Goal: Transaction & Acquisition: Purchase product/service

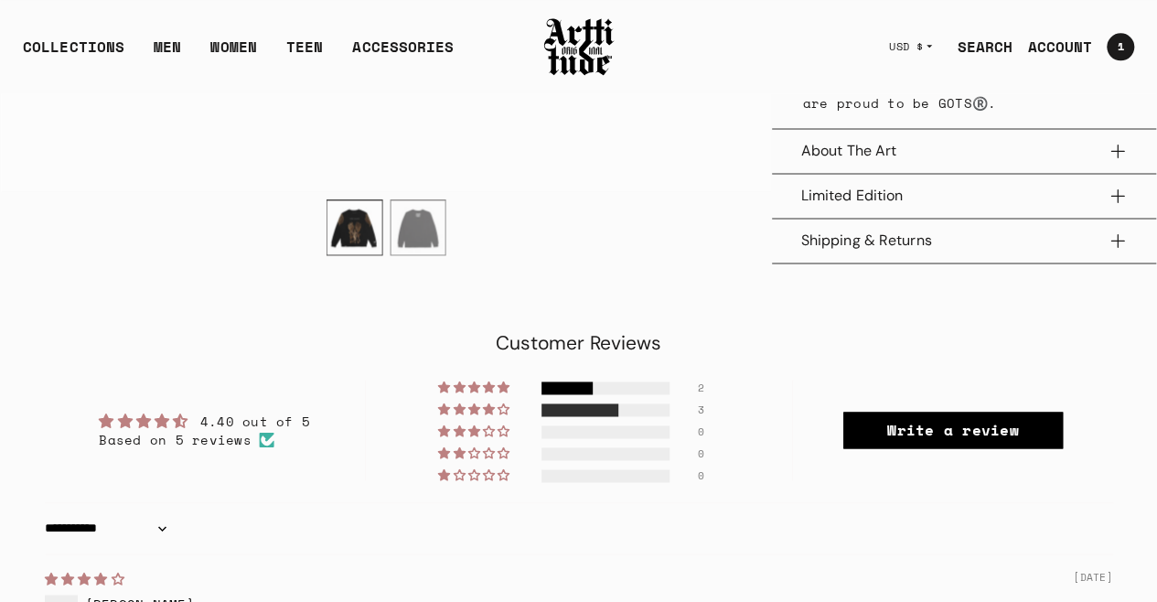
scroll to position [915, 0]
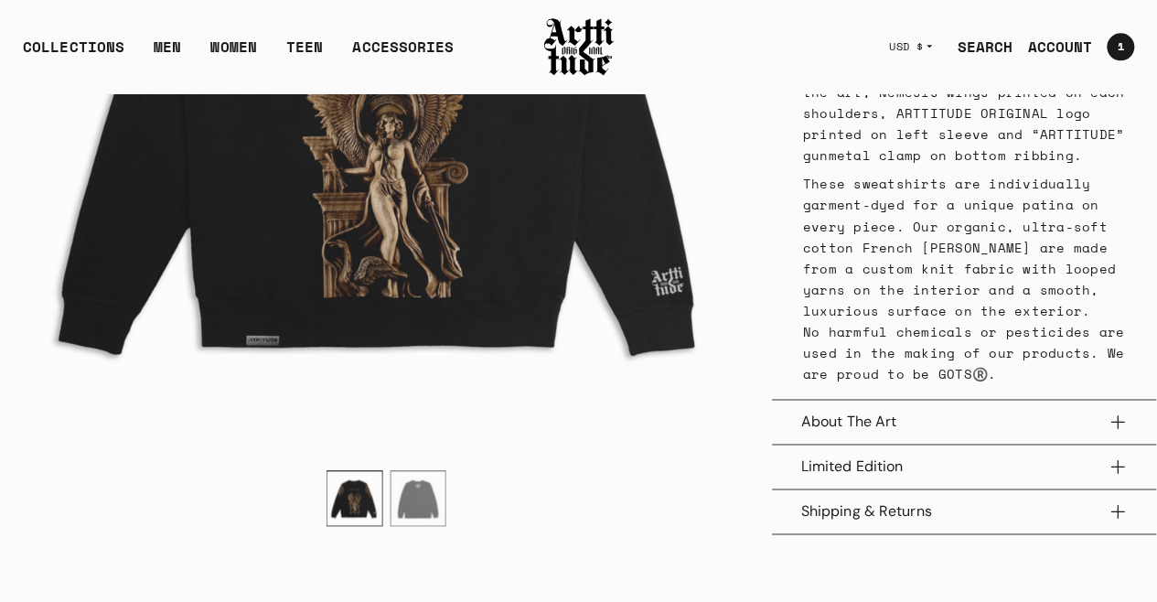
click at [924, 408] on button "About The Art" at bounding box center [964, 422] width 326 height 44
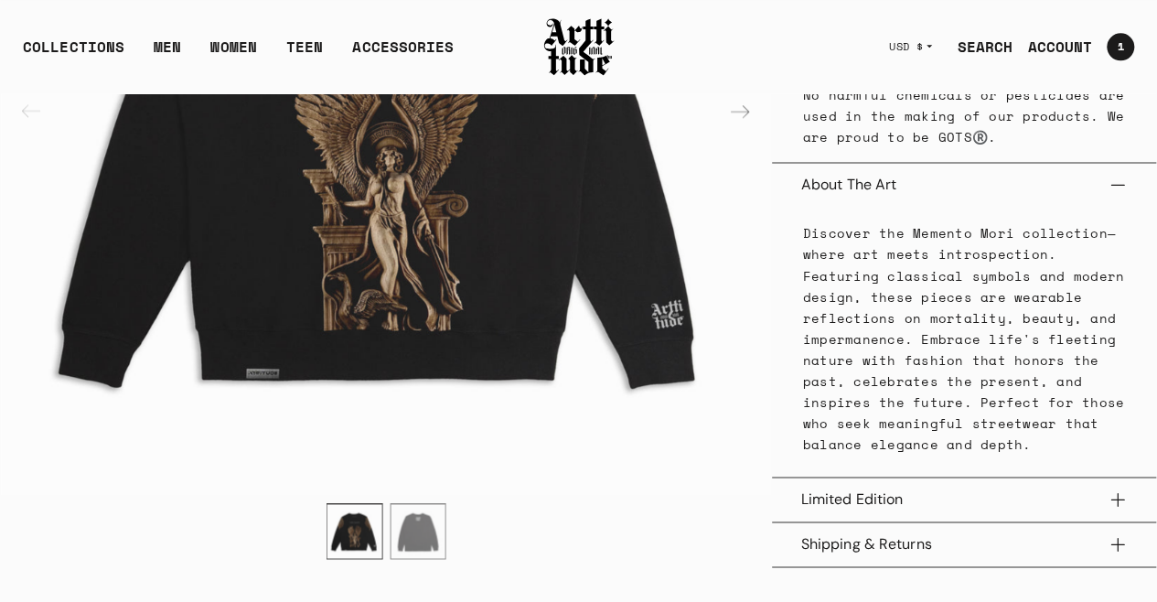
scroll to position [1189, 0]
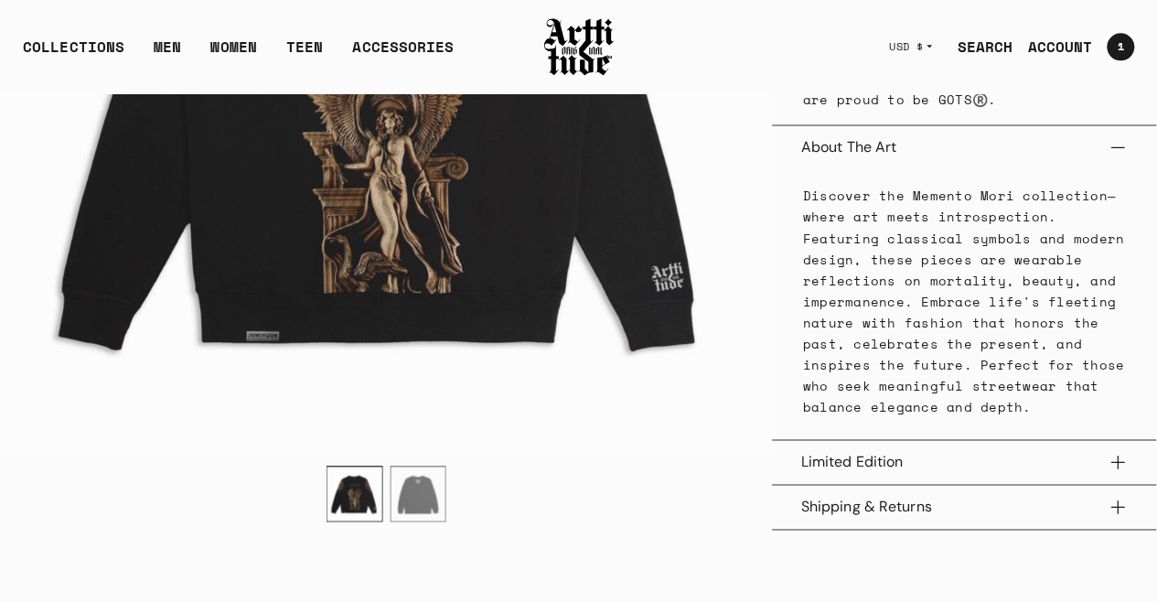
click at [1108, 446] on button "Limited Edition" at bounding box center [964, 462] width 326 height 44
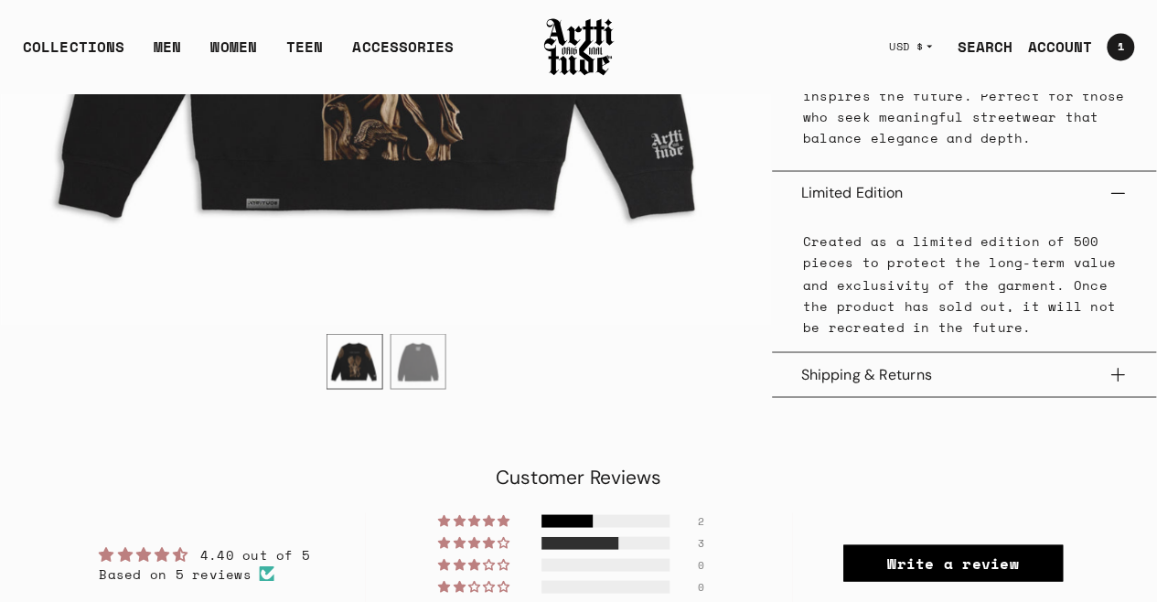
scroll to position [1464, 0]
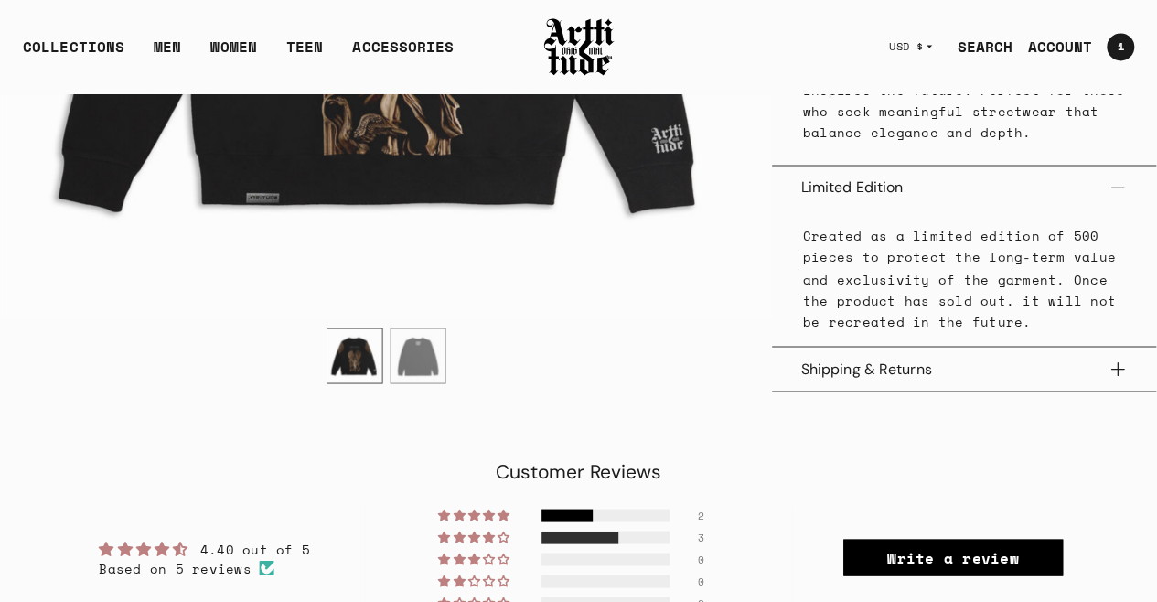
click at [1122, 347] on button "Shipping & Returns" at bounding box center [964, 369] width 326 height 44
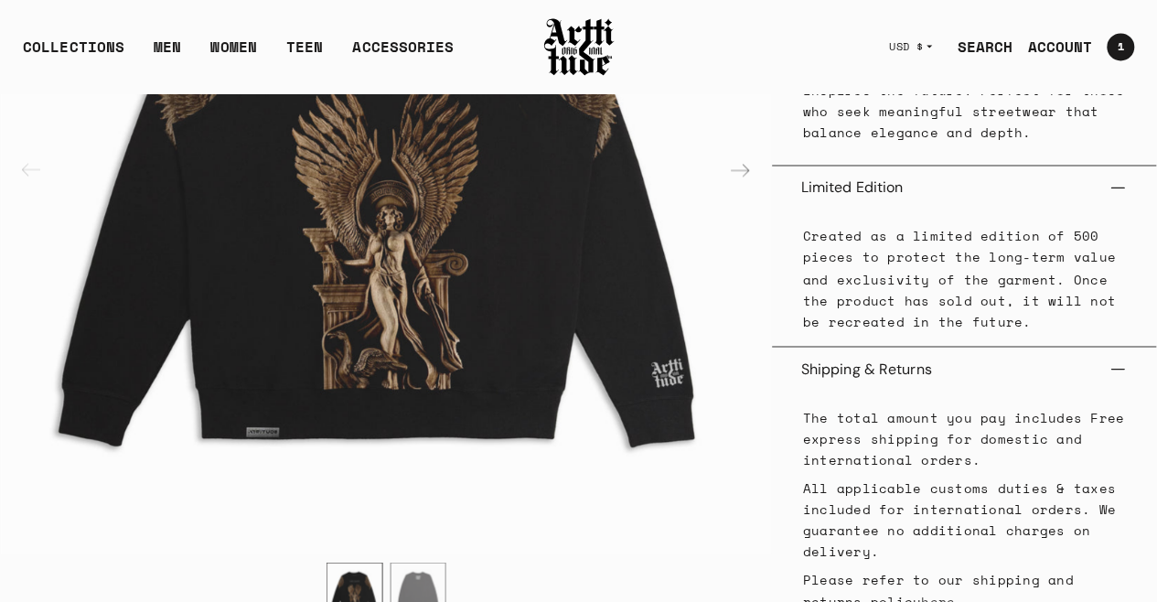
click at [1122, 347] on button "Shipping & Returns" at bounding box center [964, 369] width 326 height 44
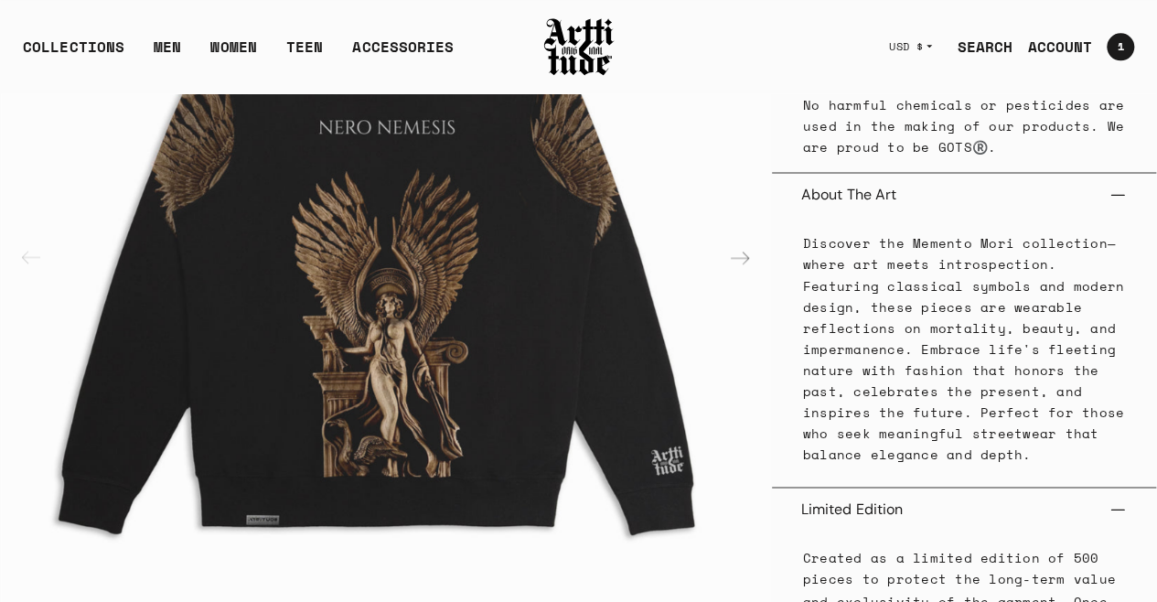
scroll to position [1281, 0]
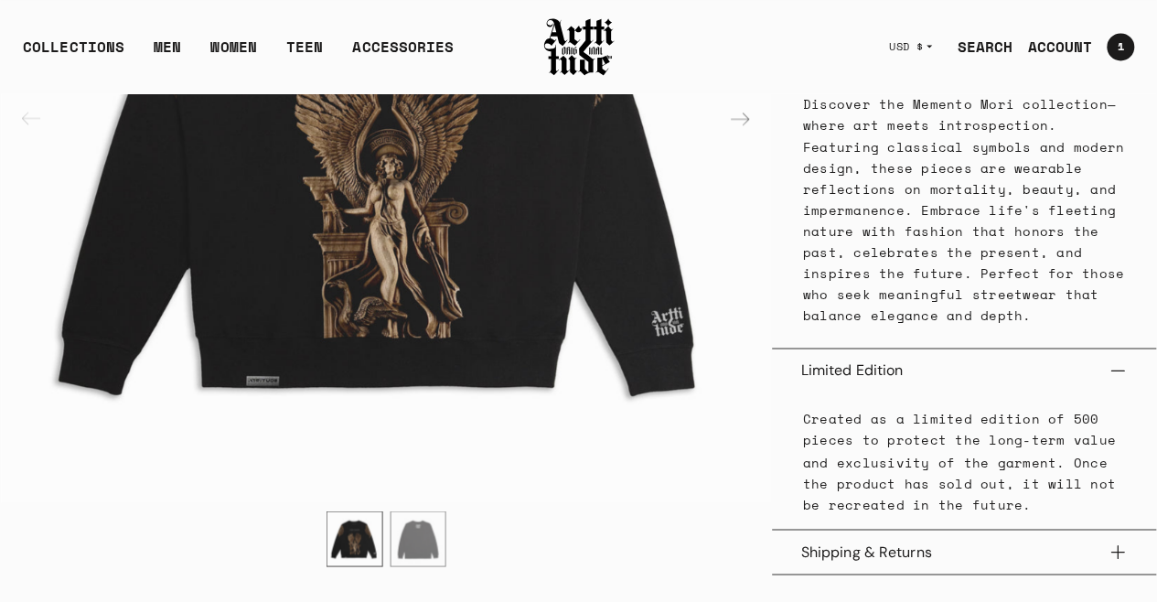
click at [1122, 349] on button "Limited Edition" at bounding box center [964, 371] width 326 height 44
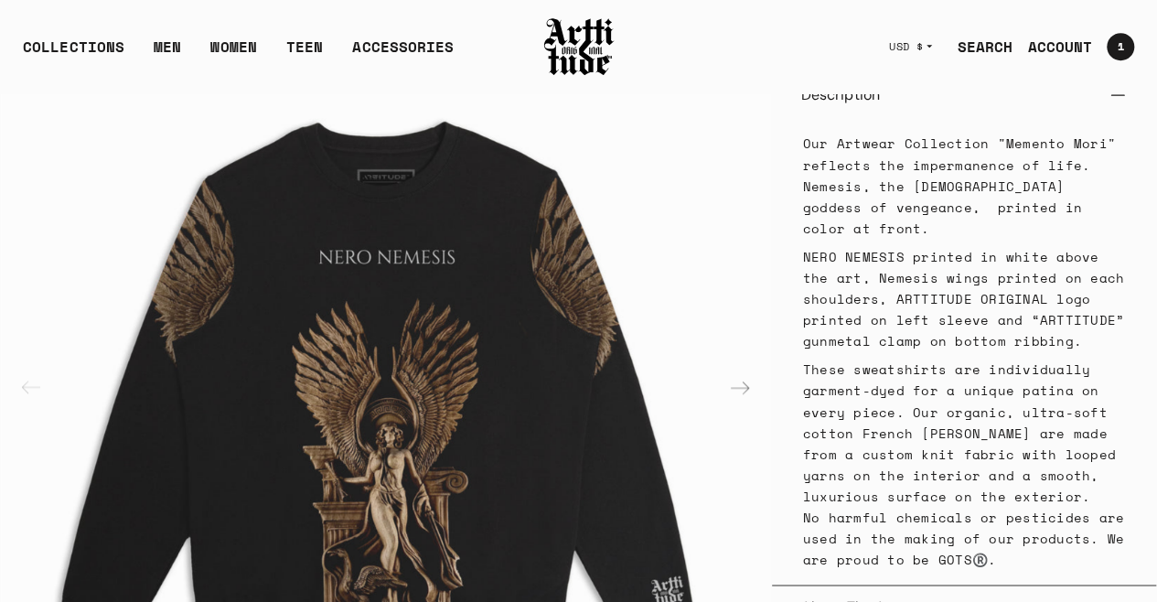
scroll to position [732, 0]
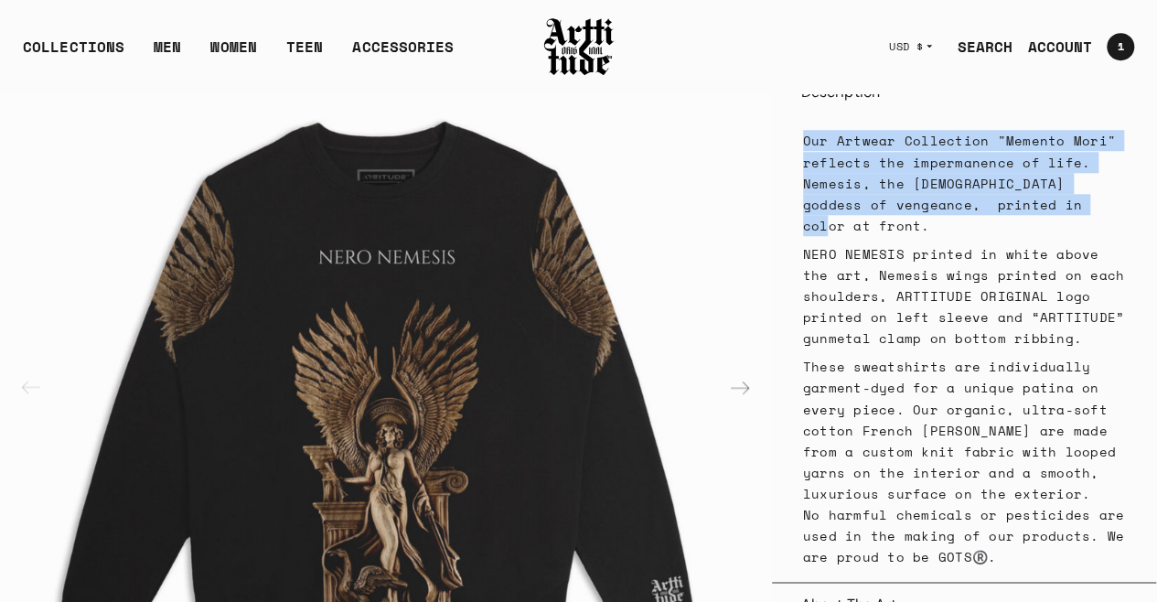
drag, startPoint x: 801, startPoint y: 127, endPoint x: 1096, endPoint y: 193, distance: 301.9
click at [1096, 193] on div "Our Artwear Collection "Memento Mori" reflects the impermanence of life. Nemesi…" at bounding box center [964, 348] width 326 height 467
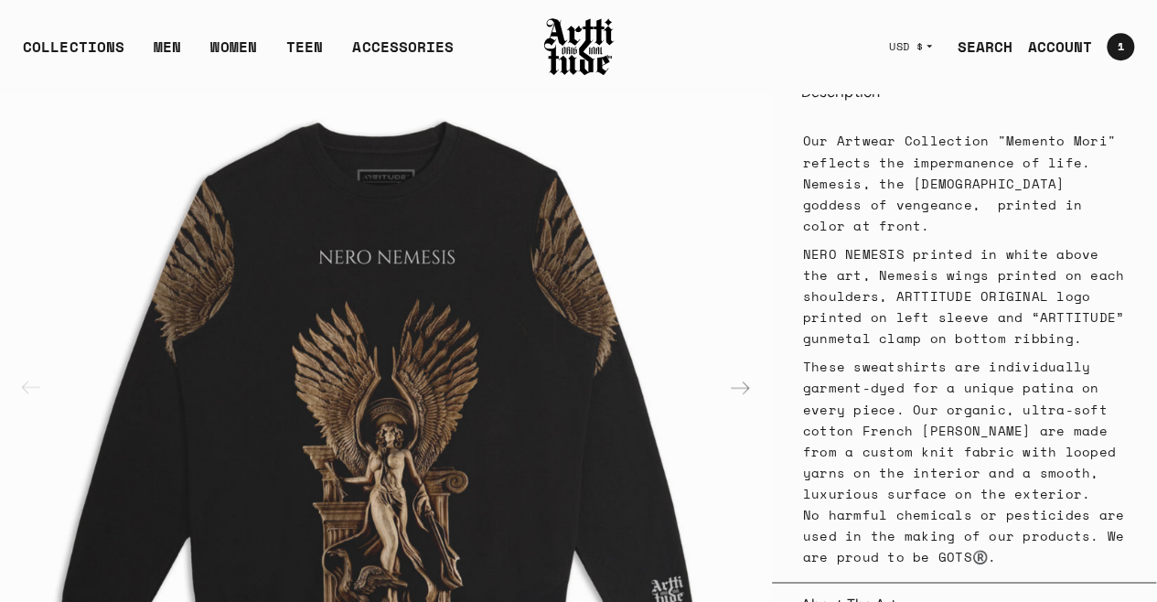
click at [1080, 243] on p "NERO NEMESIS printed in white above the art, Nemesis wings printed on each shou…" at bounding box center [964, 295] width 322 height 105
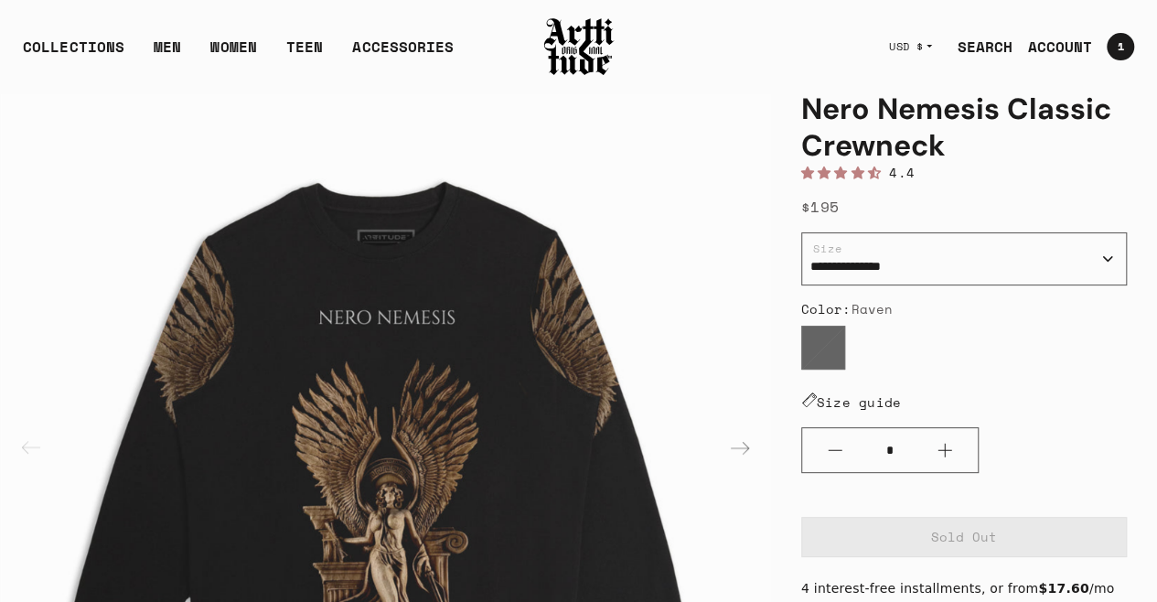
scroll to position [91, 0]
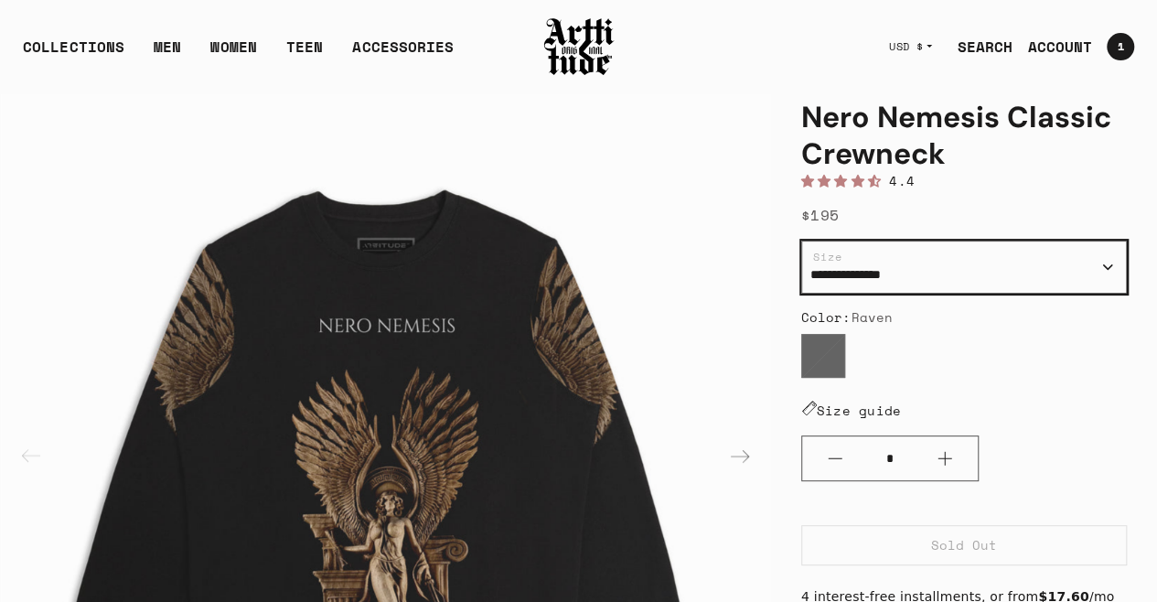
click at [912, 268] on select "**********" at bounding box center [964, 267] width 326 height 53
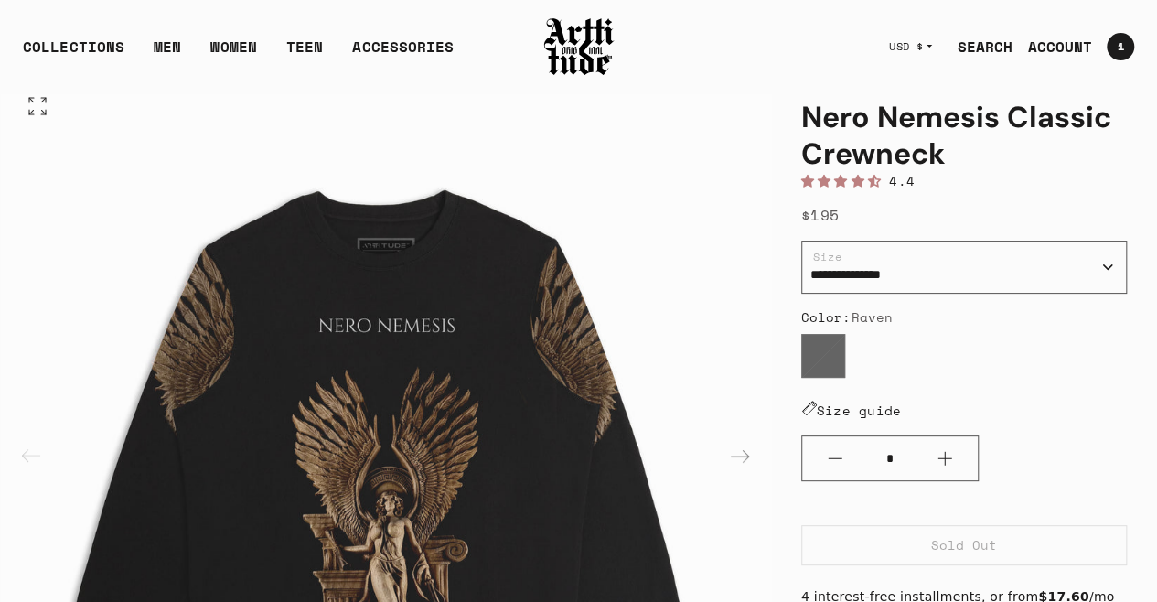
click at [681, 233] on img "1 / 2" at bounding box center [386, 455] width 770 height 770
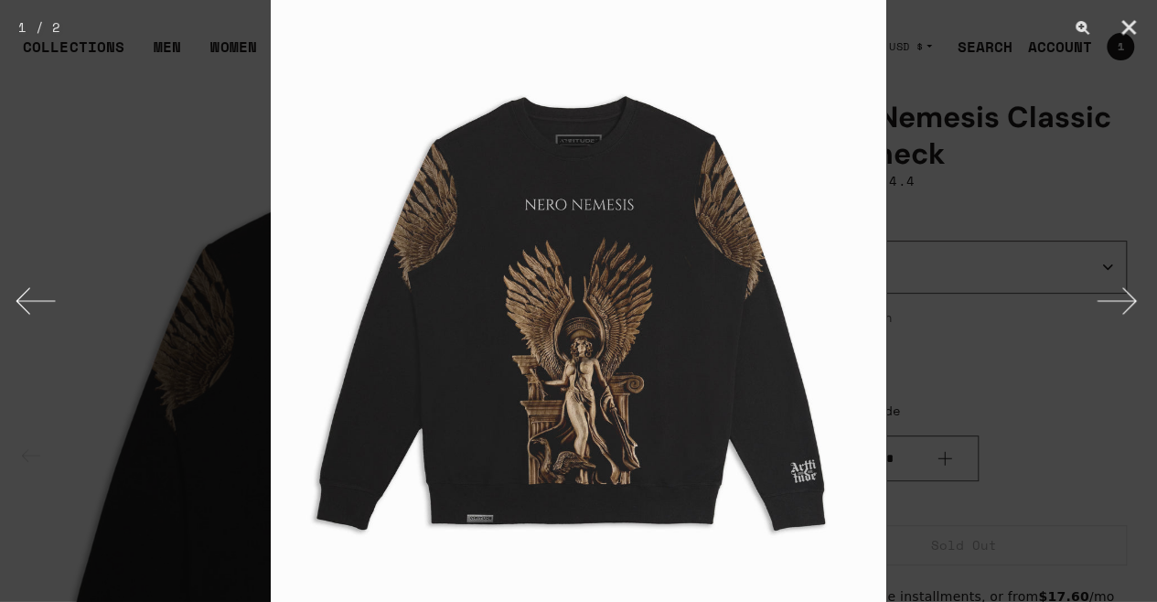
click at [1049, 242] on div at bounding box center [578, 301] width 1157 height 602
